Goal: Task Accomplishment & Management: Manage account settings

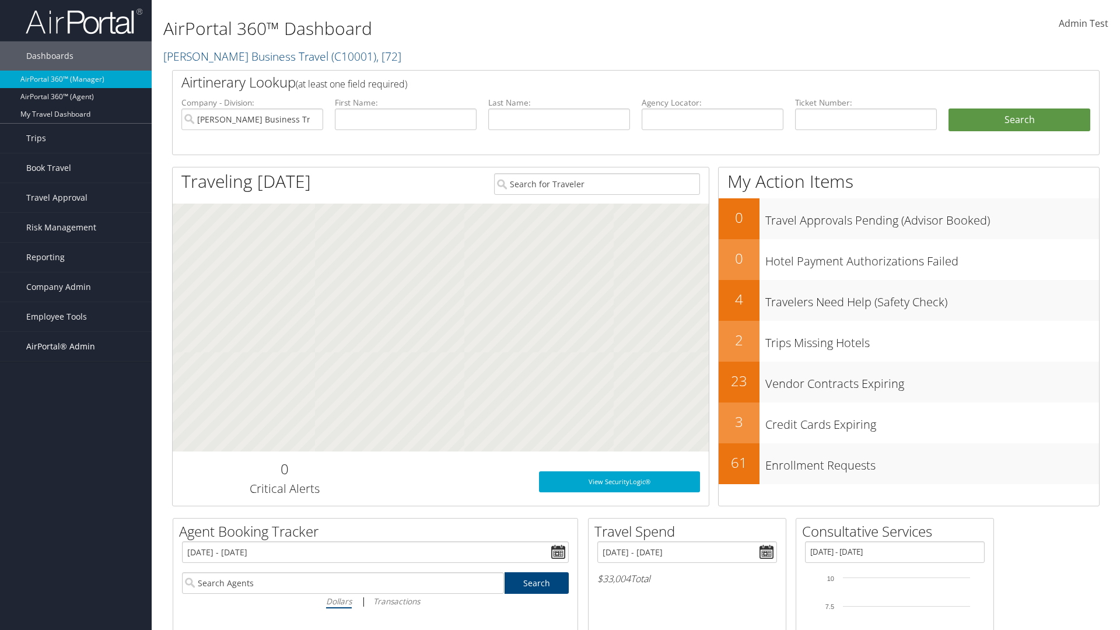
click at [76, 347] on span "AirPortal® Admin" at bounding box center [60, 346] width 69 height 29
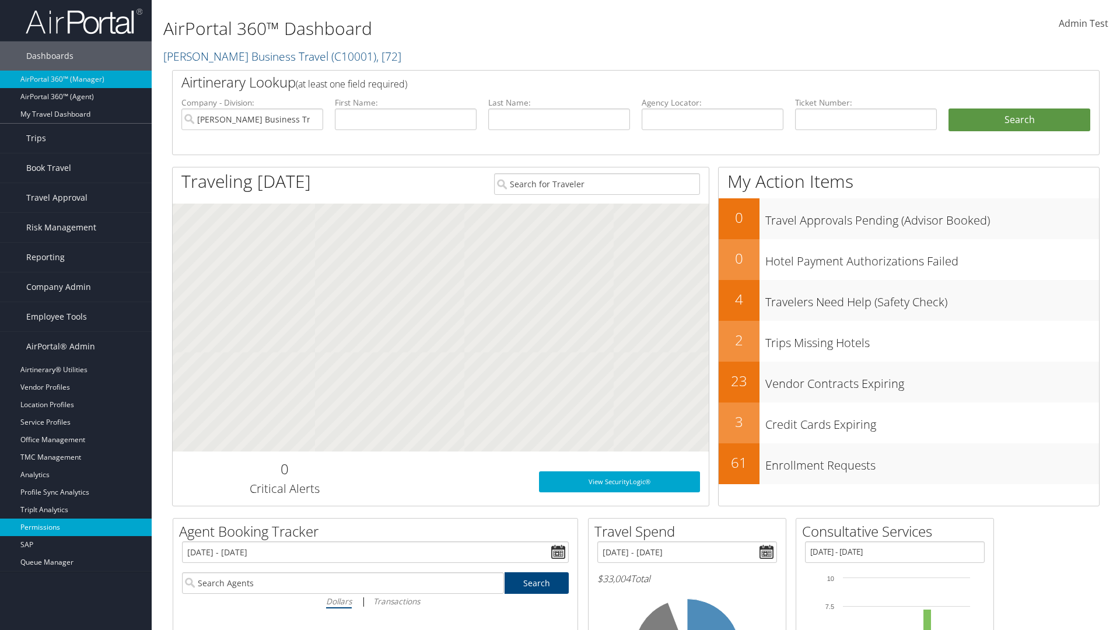
click at [76, 527] on link "Permissions" at bounding box center [76, 528] width 152 height 18
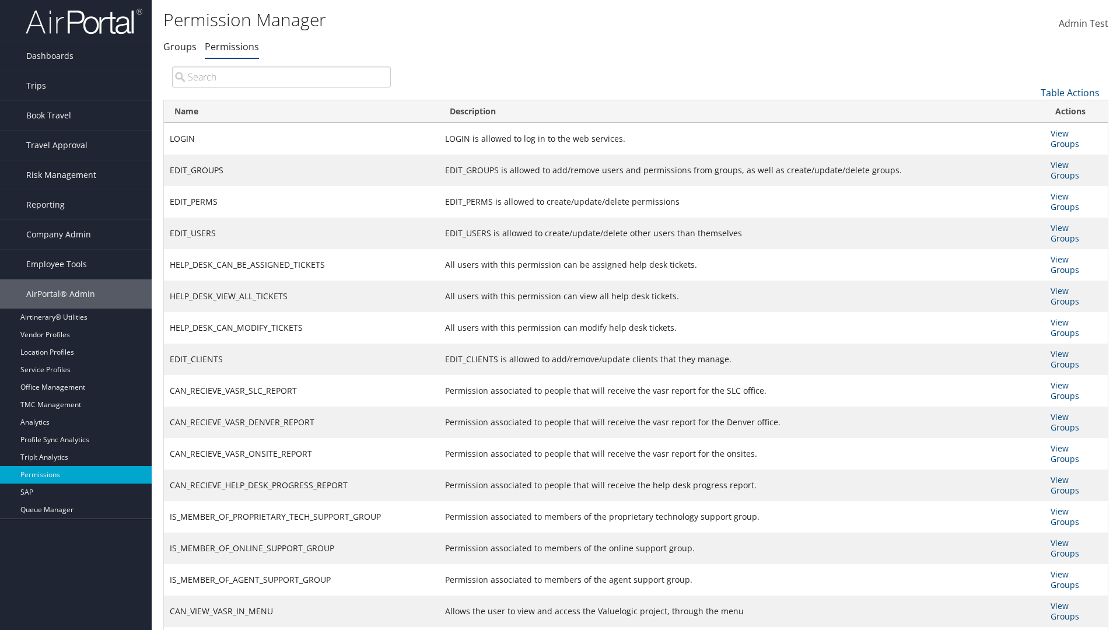
click at [281, 76] on input "search" at bounding box center [281, 77] width 219 height 21
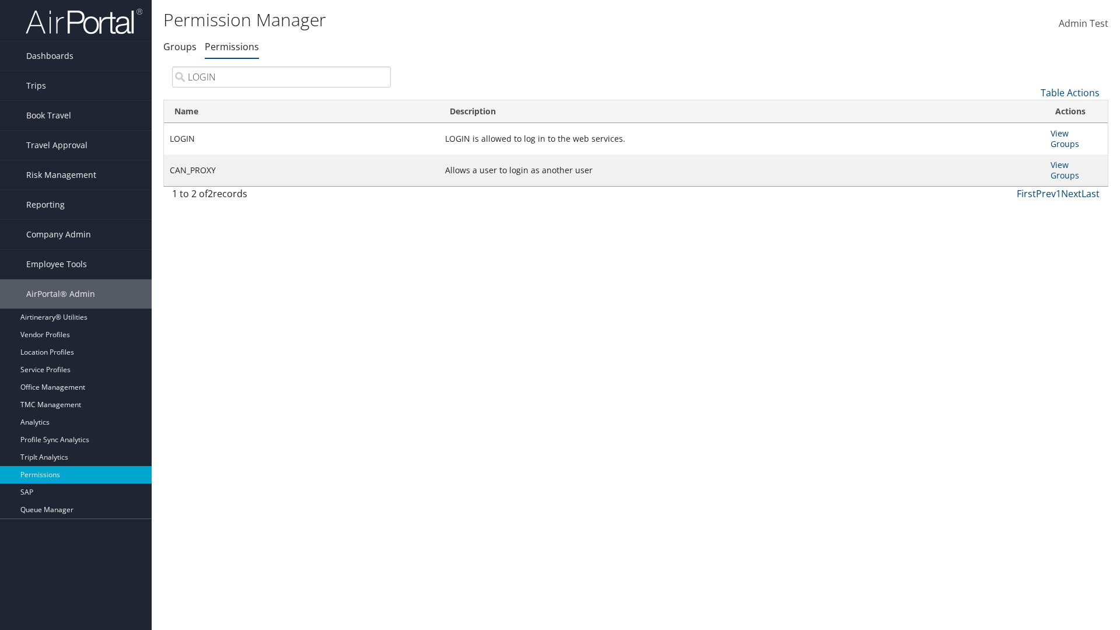
type input "LOGIN"
click at [1059, 133] on link "View Groups" at bounding box center [1065, 139] width 29 height 22
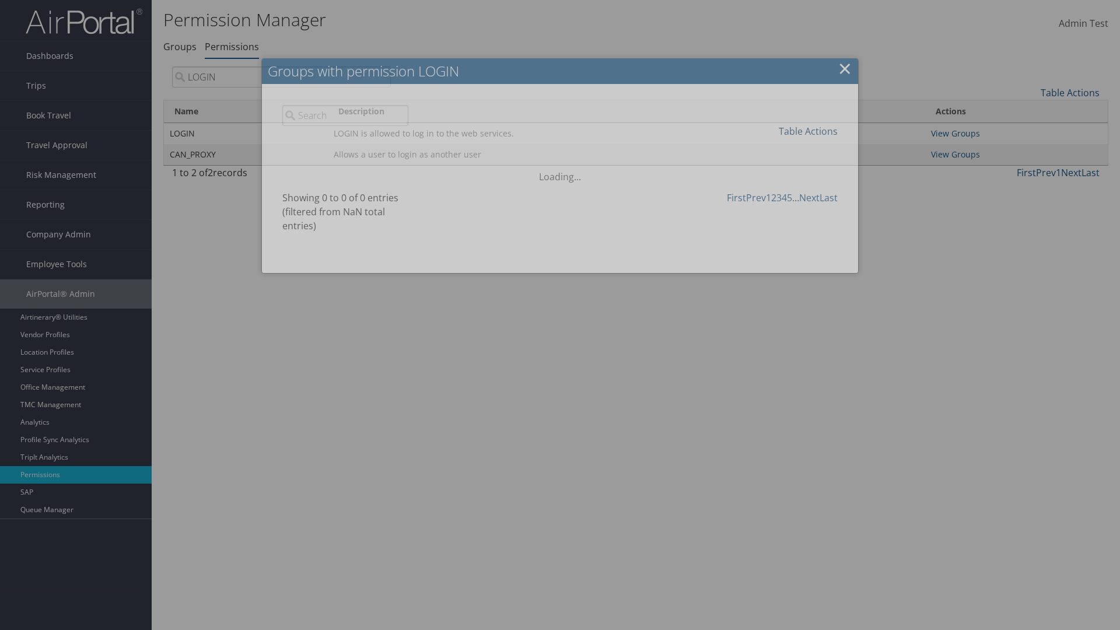
click at [808, 131] on link "Table Actions" at bounding box center [808, 131] width 59 height 13
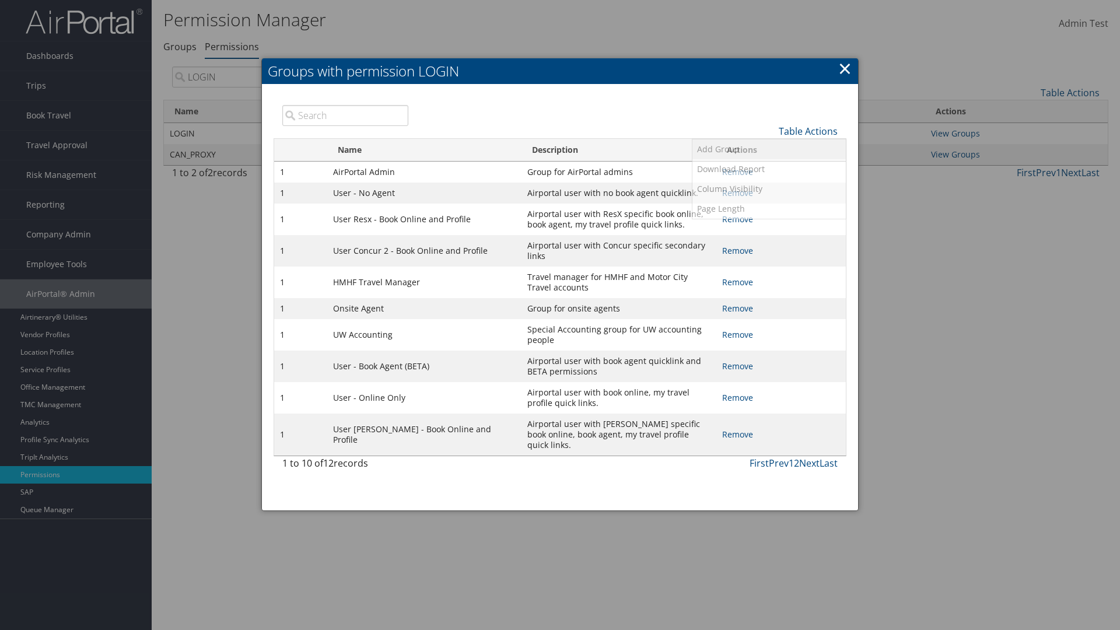
click at [769, 149] on link "Add Group" at bounding box center [768, 149] width 153 height 20
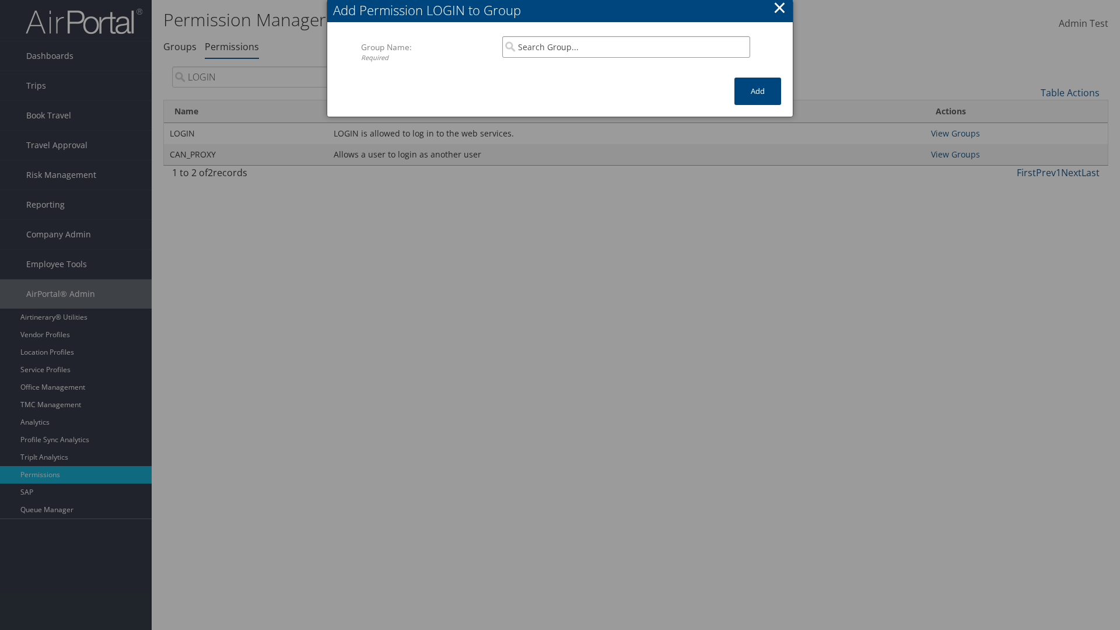
click at [626, 47] on input "search" at bounding box center [626, 47] width 248 height 22
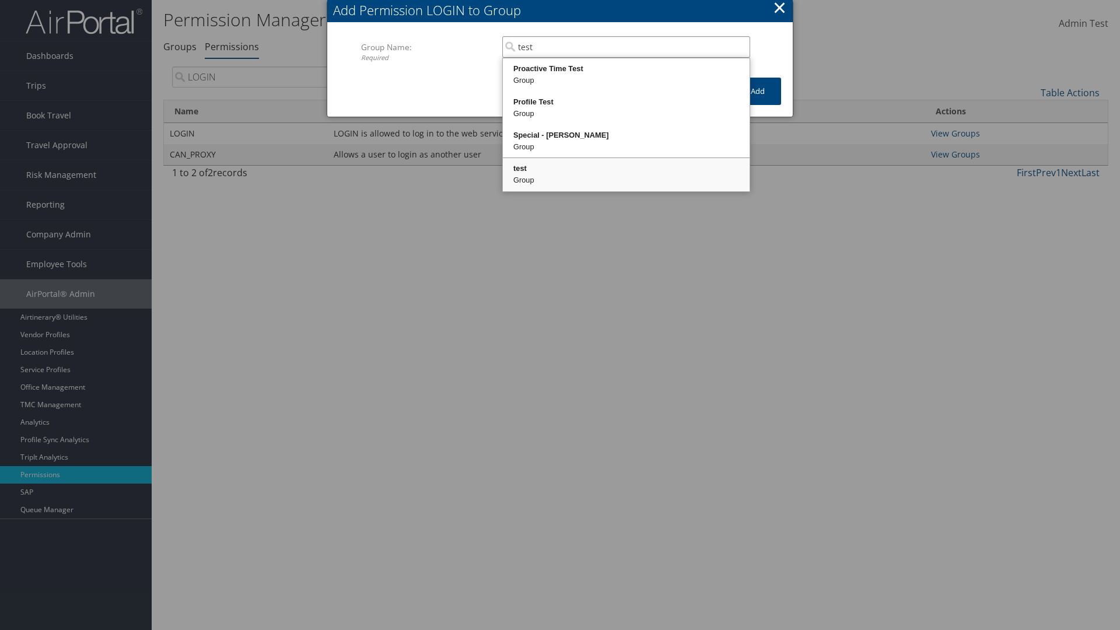
click at [626, 169] on div "test" at bounding box center [626, 169] width 243 height 12
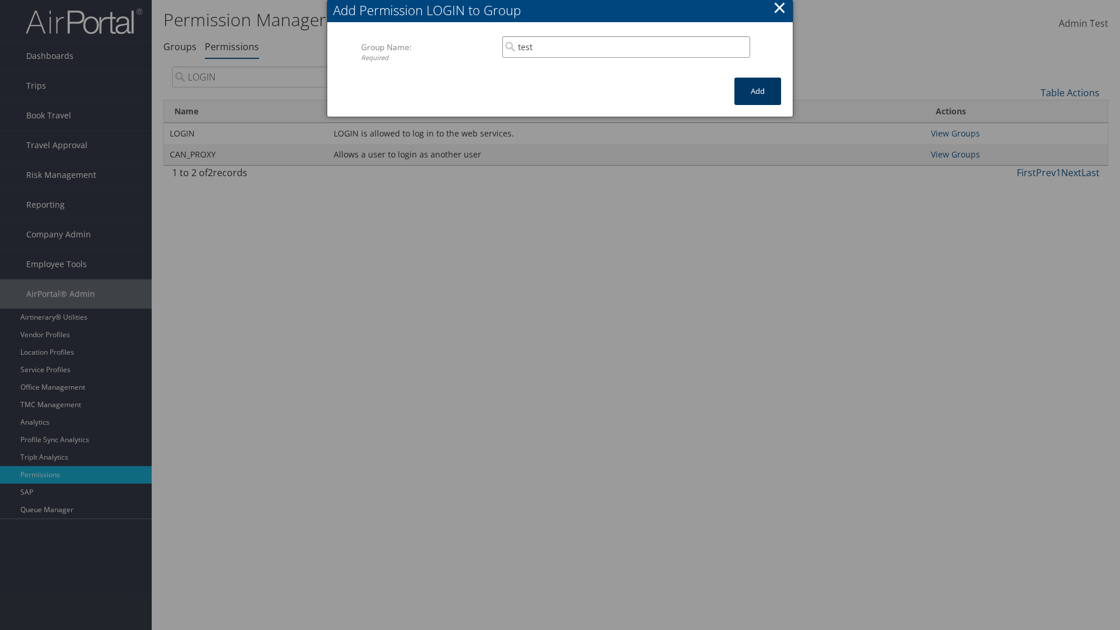
type input "test"
click at [758, 91] on button "Add" at bounding box center [757, 91] width 47 height 27
click at [779, 9] on button "×" at bounding box center [779, 7] width 13 height 23
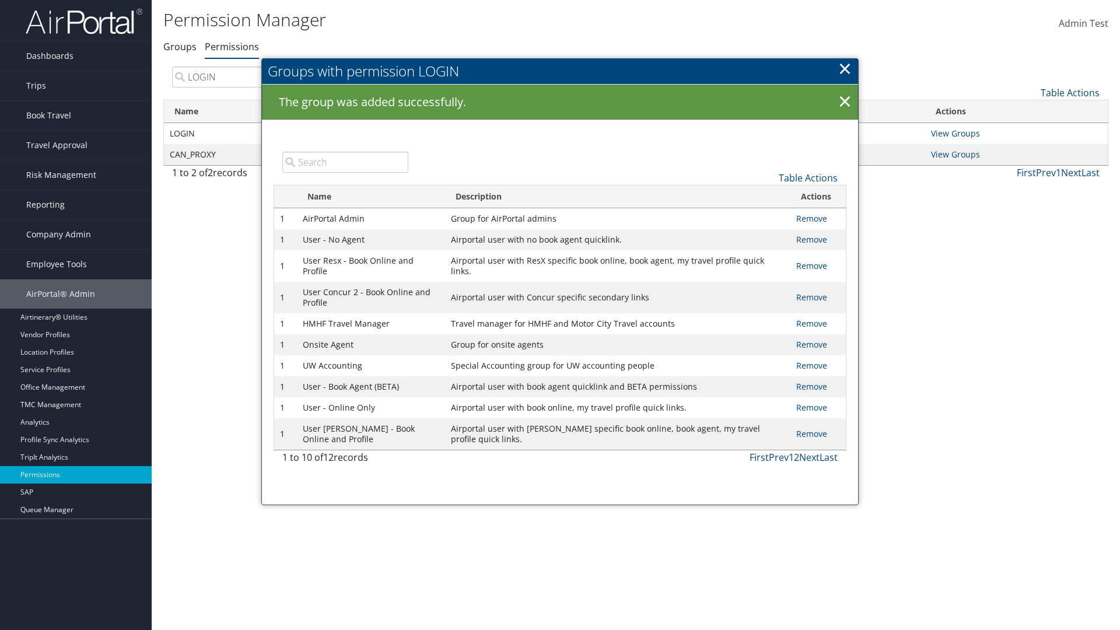
click at [345, 162] on input "search" at bounding box center [345, 162] width 126 height 21
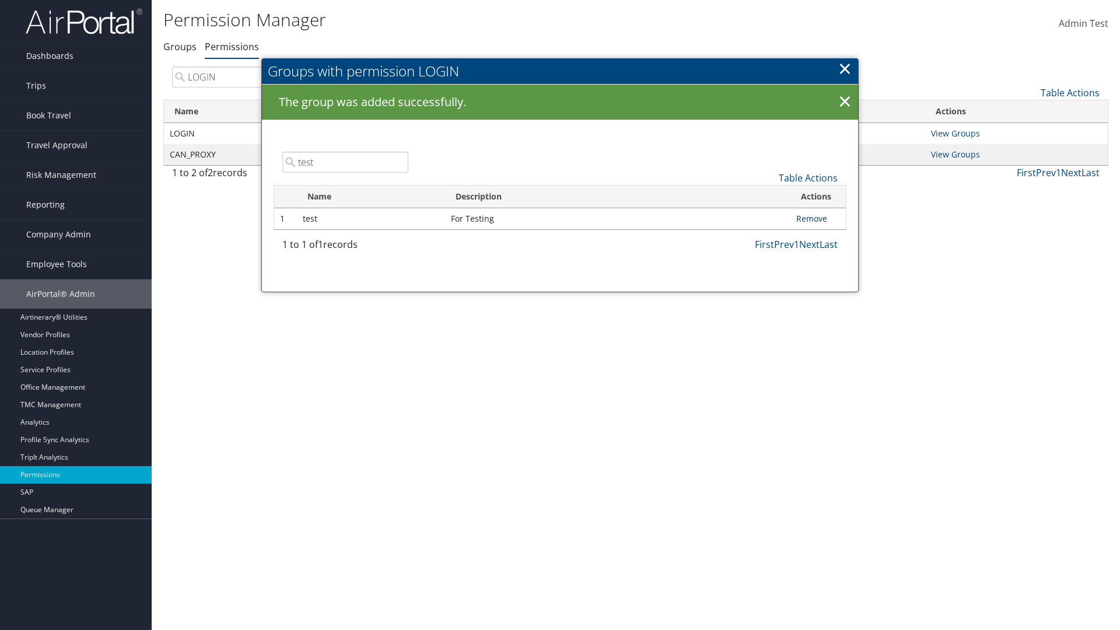
type input "test"
click at [811, 218] on link "Remove" at bounding box center [811, 218] width 31 height 11
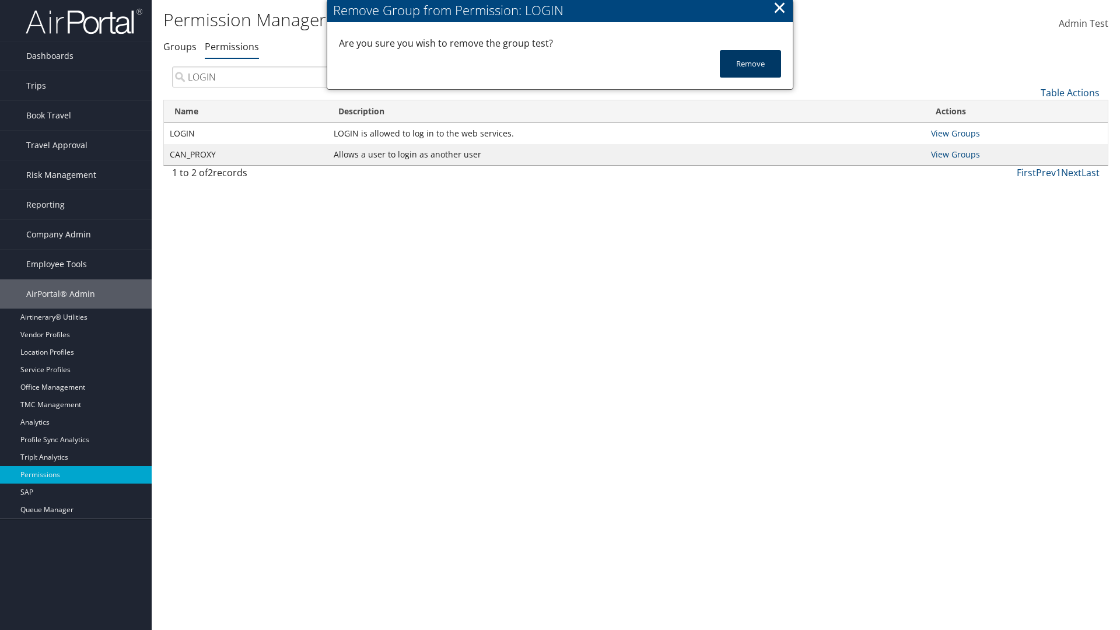
click at [750, 64] on button "Remove" at bounding box center [750, 63] width 61 height 27
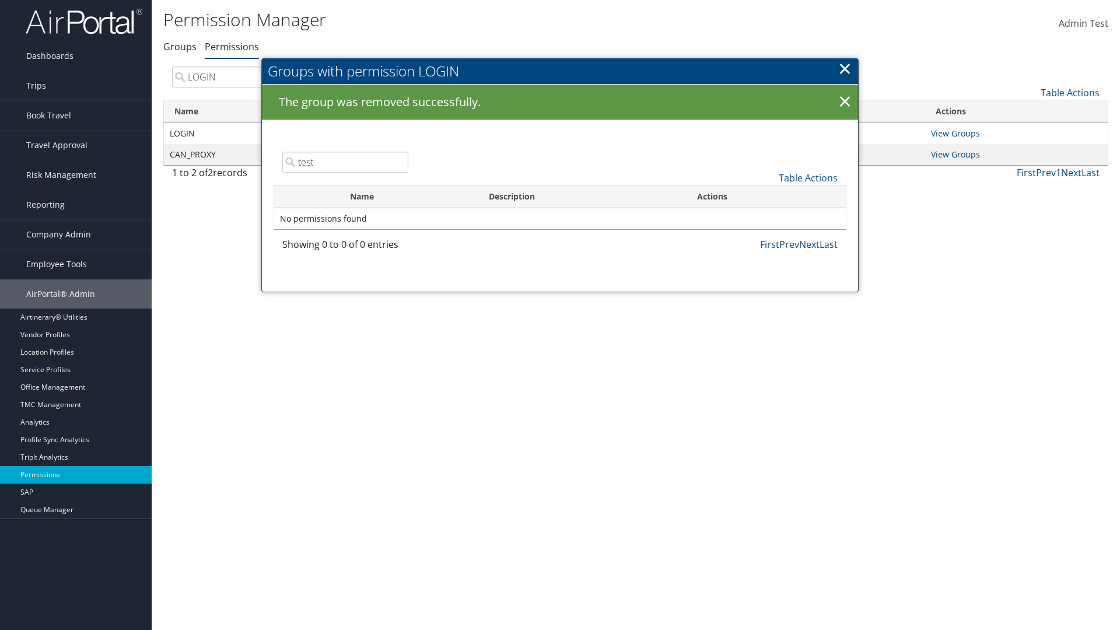
click at [845, 68] on link "×" at bounding box center [844, 68] width 13 height 23
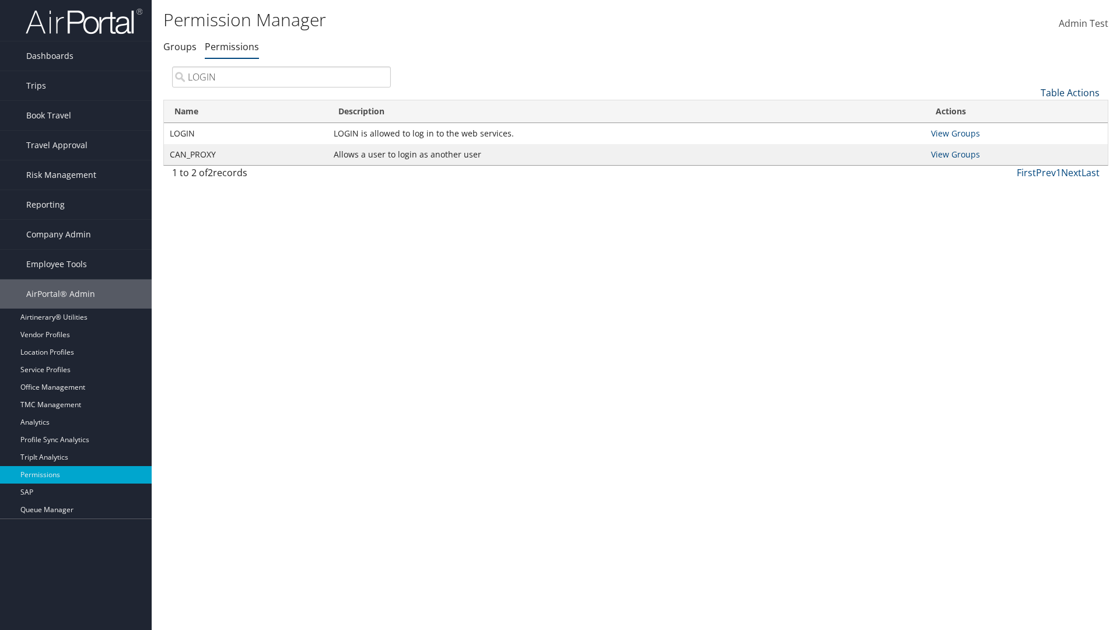
click at [1070, 92] on link "Table Actions" at bounding box center [1070, 92] width 59 height 13
click at [1031, 150] on link "Column Visibility" at bounding box center [1030, 151] width 153 height 20
click at [1031, 111] on link "Name" at bounding box center [1030, 112] width 153 height 20
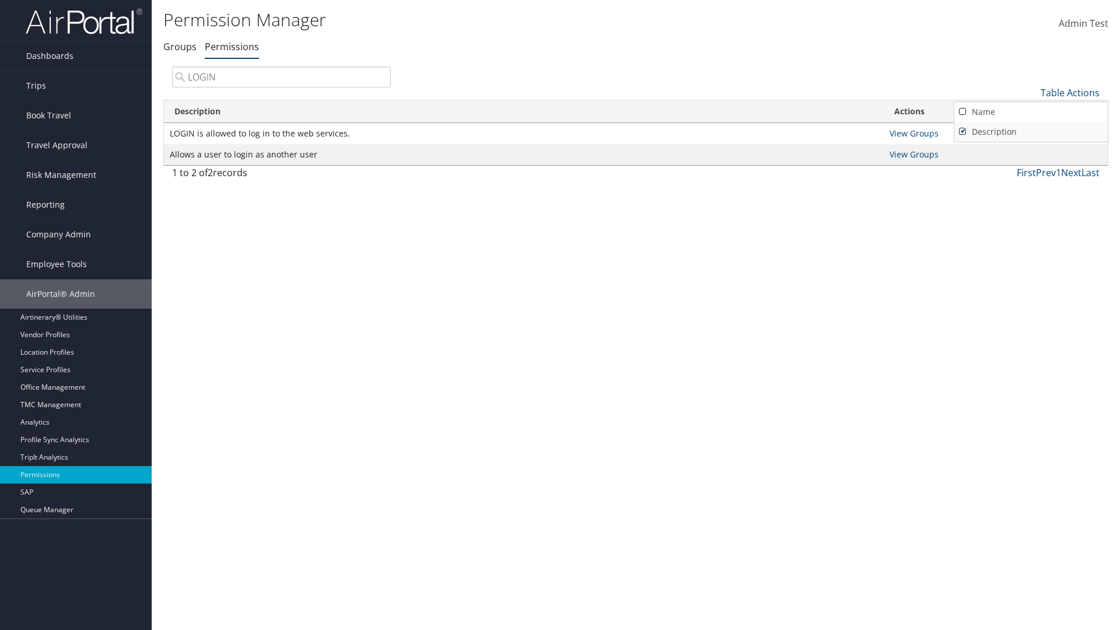
click at [1031, 131] on link "Description" at bounding box center [1030, 132] width 153 height 20
click at [1031, 111] on link "Name" at bounding box center [1030, 112] width 153 height 20
click at [1031, 131] on link "Description" at bounding box center [1030, 132] width 153 height 20
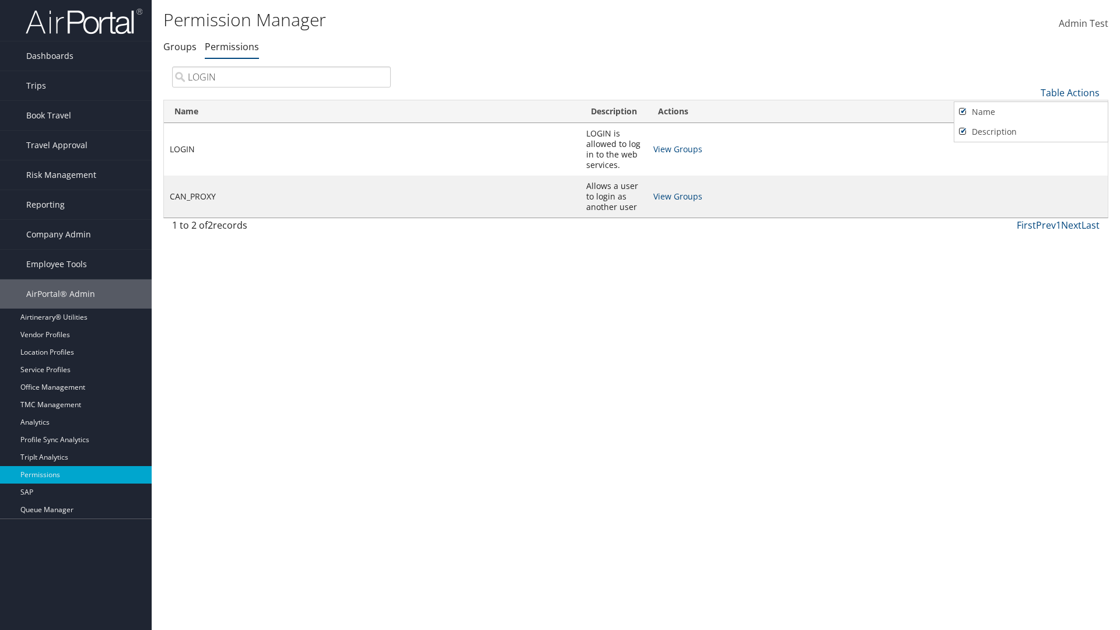
click at [560, 315] on div at bounding box center [560, 315] width 1120 height 630
click at [1070, 92] on link "Table Actions" at bounding box center [1070, 92] width 59 height 13
click at [1031, 170] on link "Page Length" at bounding box center [1030, 170] width 153 height 20
click at [1031, 131] on link "25" at bounding box center [1030, 132] width 153 height 20
click at [1070, 92] on link "Table Actions" at bounding box center [1070, 92] width 59 height 13
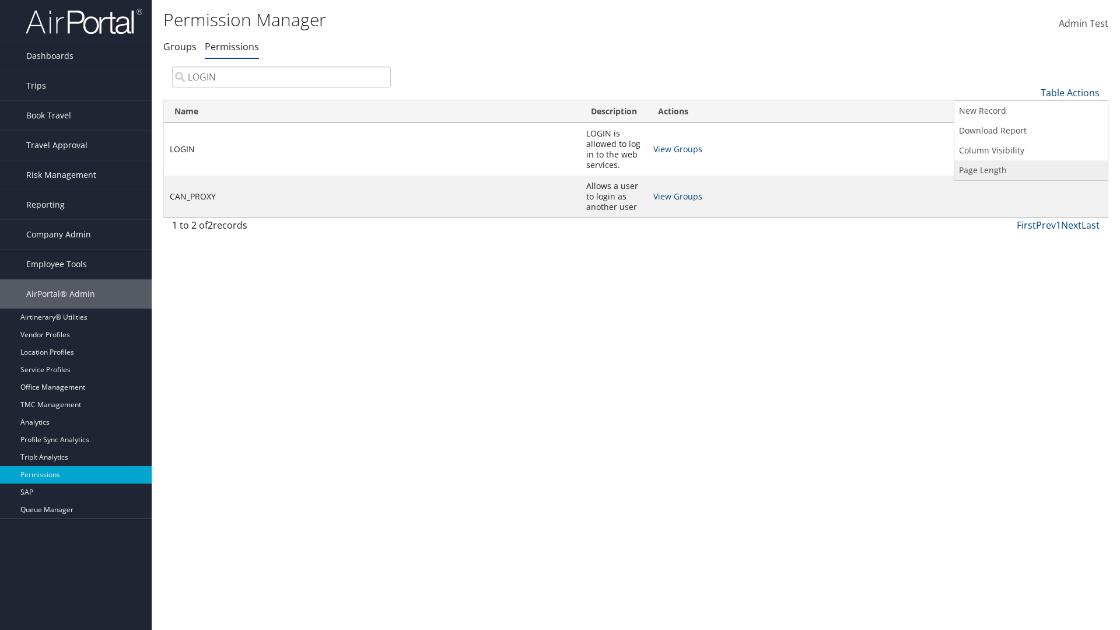
click at [1031, 170] on link "Page Length" at bounding box center [1030, 170] width 153 height 20
click at [1031, 151] on link "50" at bounding box center [1030, 152] width 153 height 20
